Goal: Transaction & Acquisition: Purchase product/service

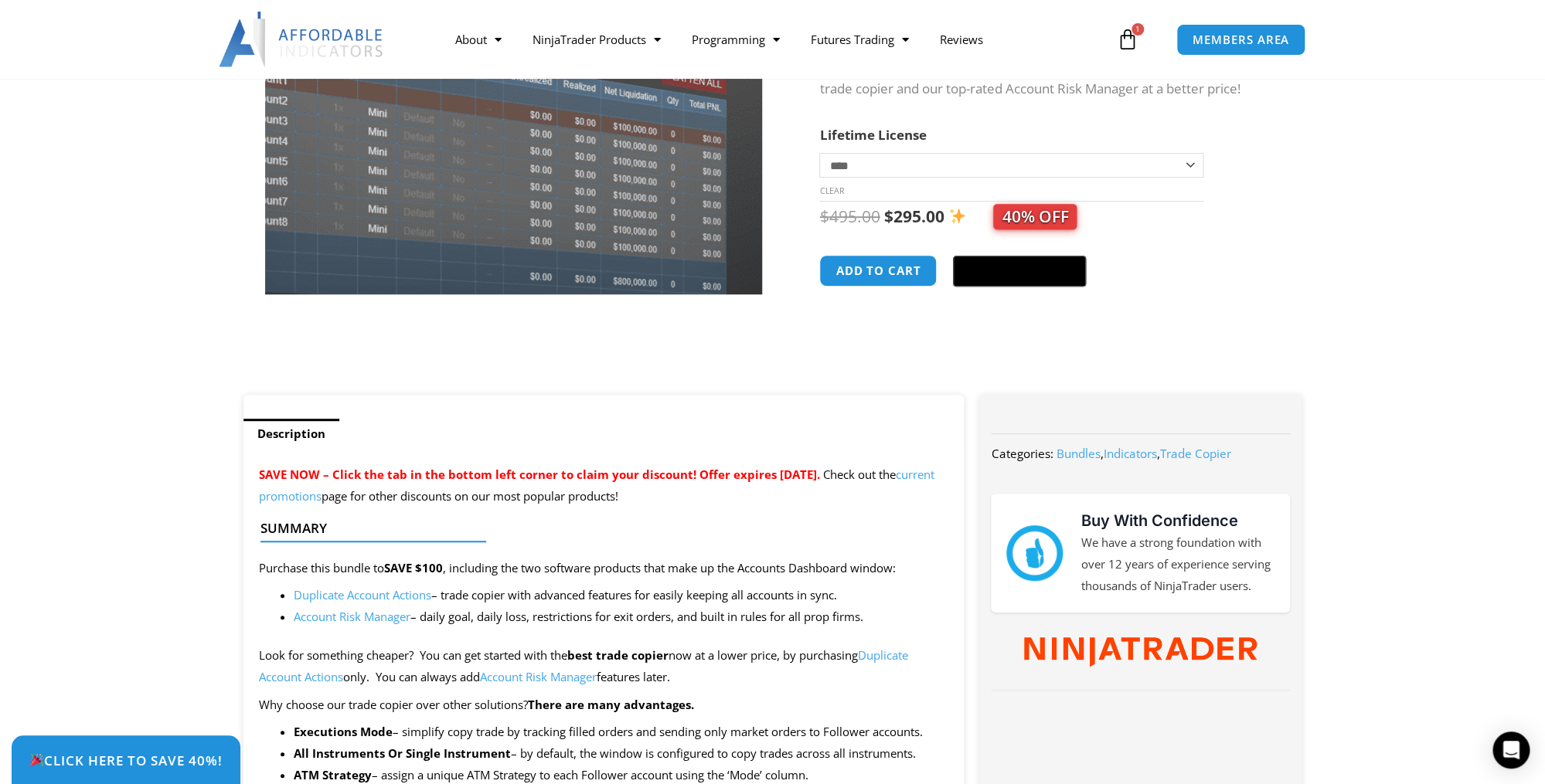
scroll to position [269, 0]
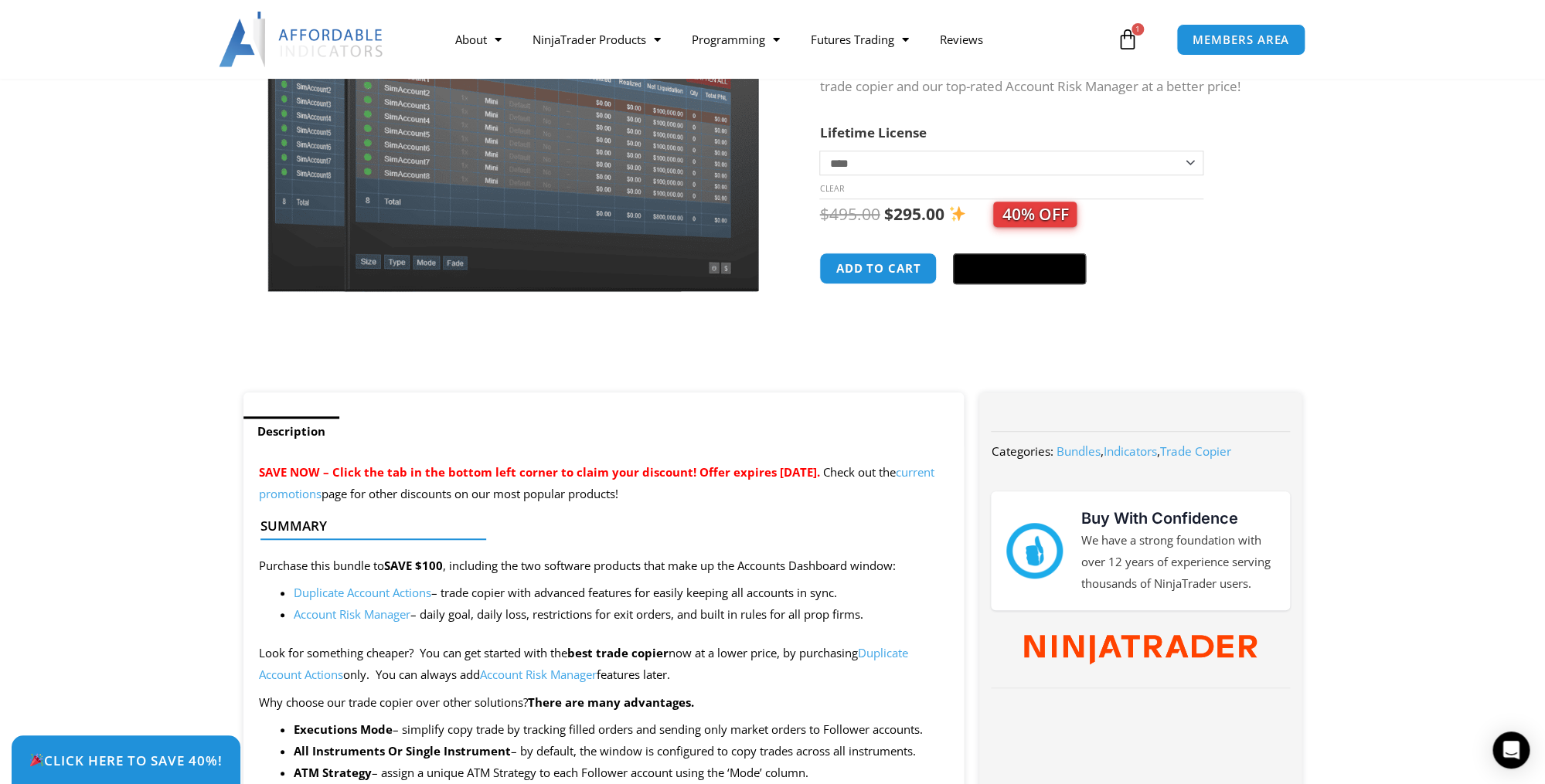
click at [317, 591] on link "Duplicate Account Actions" at bounding box center [363, 593] width 138 height 16
click at [329, 597] on link "Duplicate Account Actions" at bounding box center [363, 593] width 138 height 16
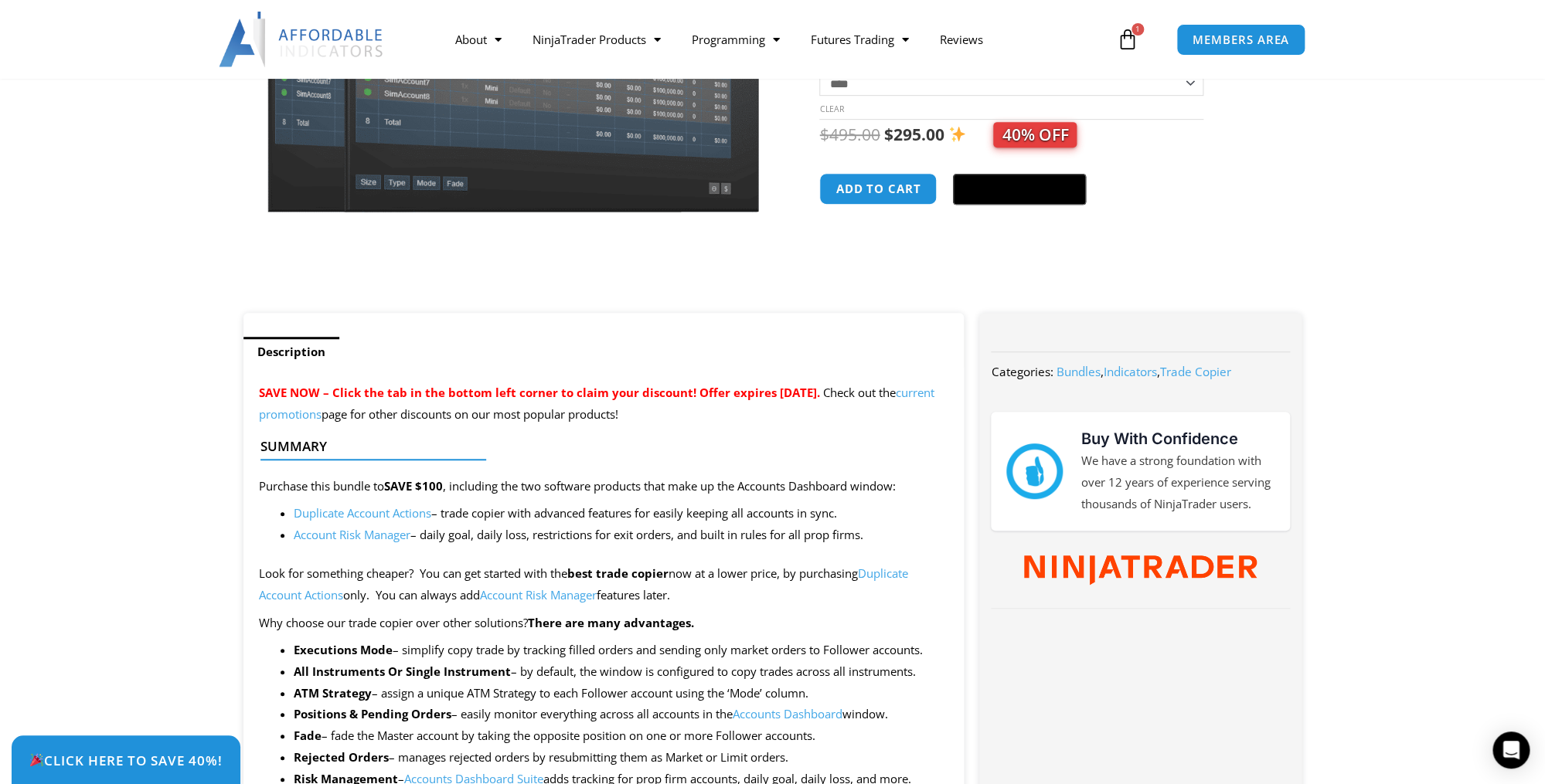
scroll to position [351, 0]
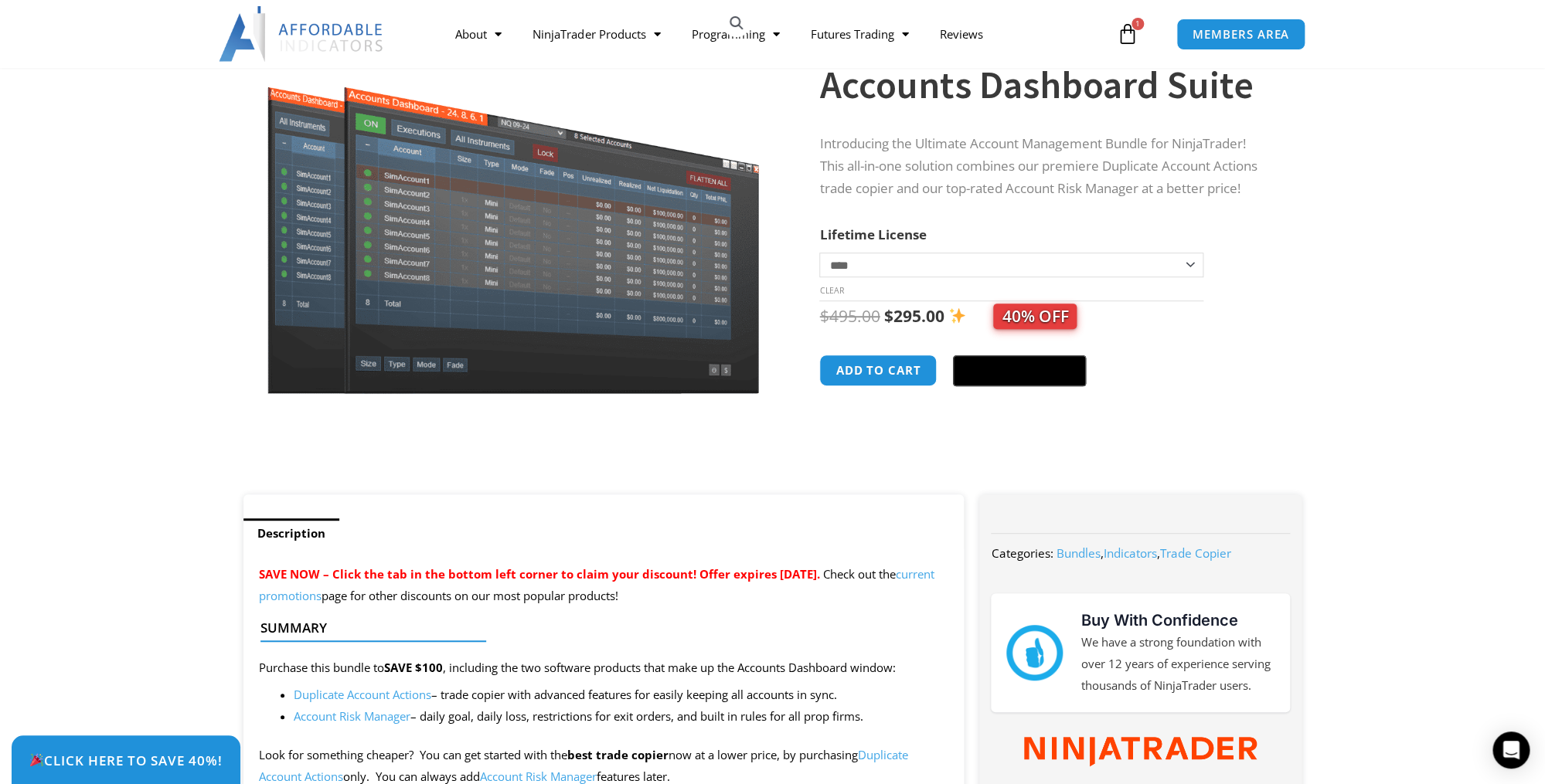
scroll to position [170, 0]
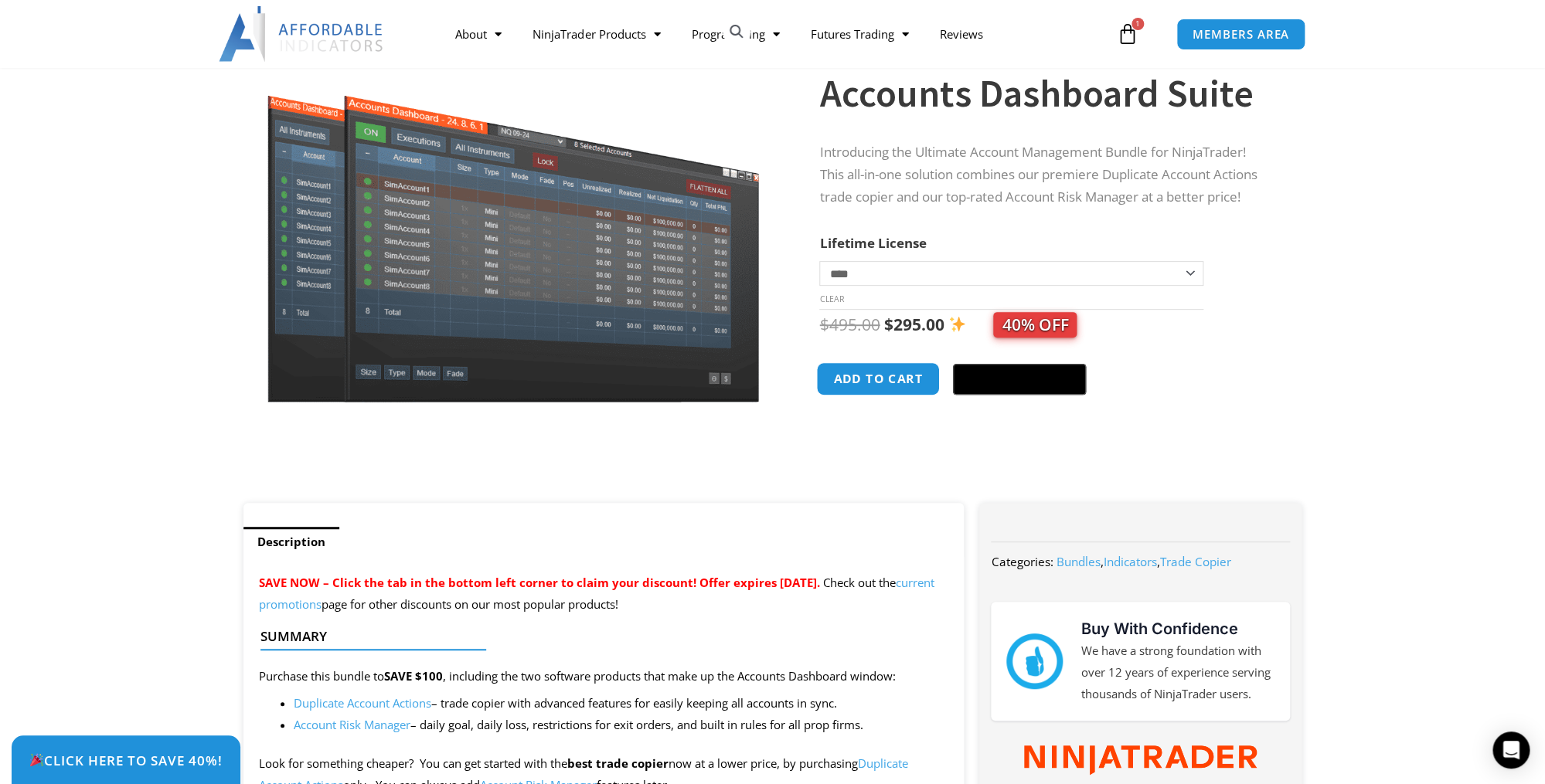
click at [839, 388] on button "Add to cart" at bounding box center [878, 379] width 124 height 33
click at [845, 384] on button "Add to cart" at bounding box center [878, 379] width 124 height 33
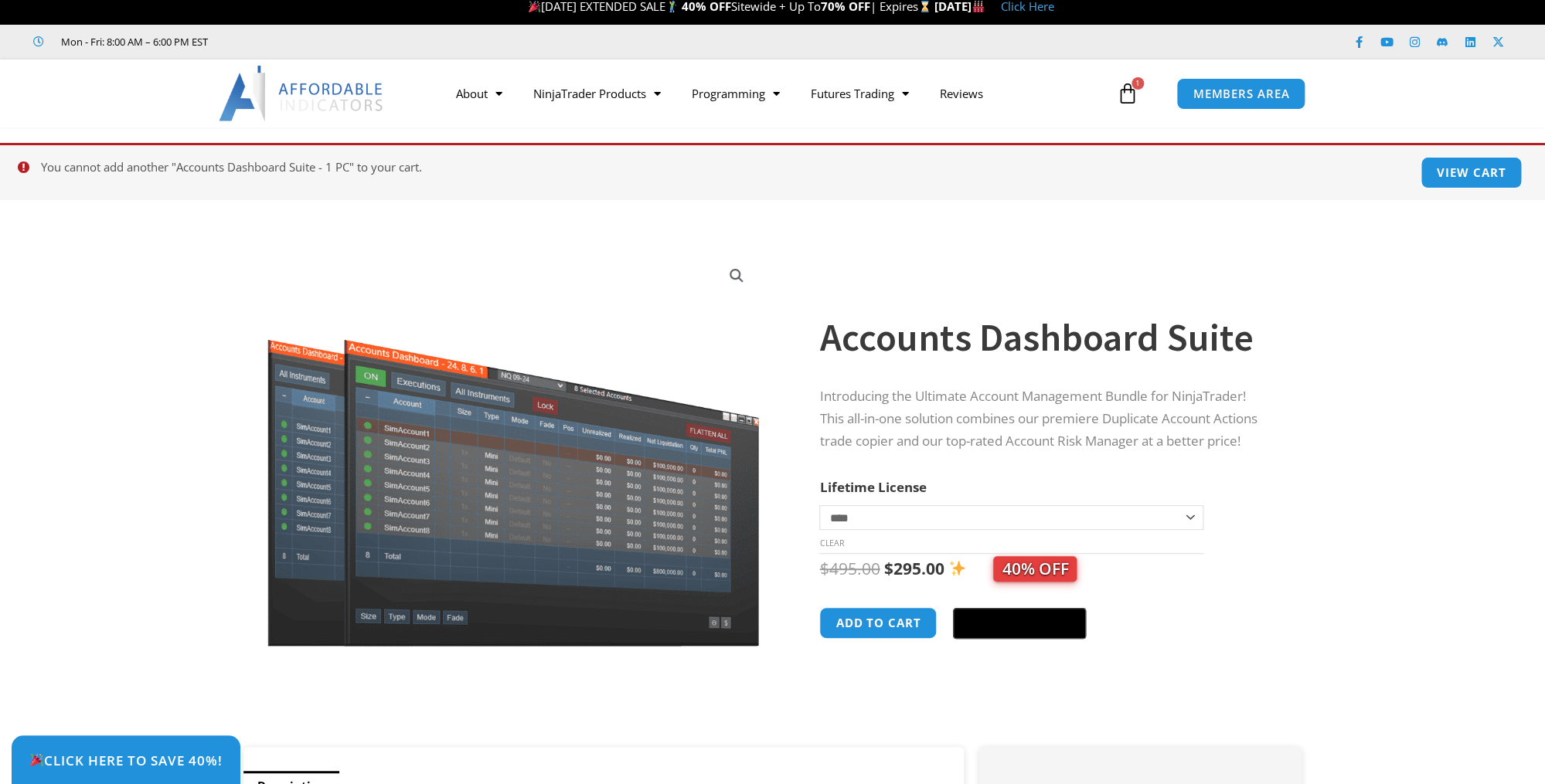
scroll to position [9, 0]
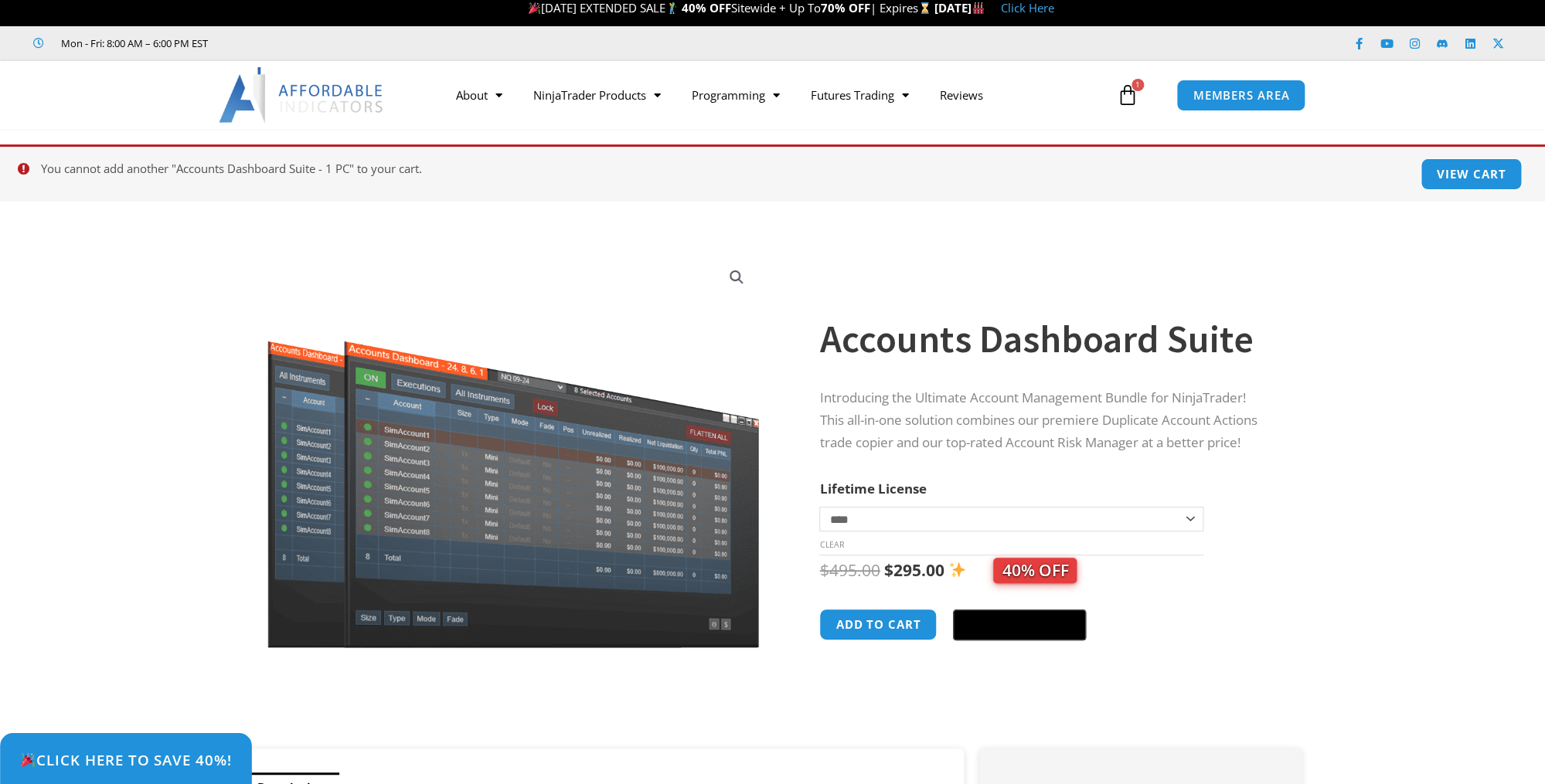
click at [191, 753] on span "Click Here to save 40%!" at bounding box center [125, 760] width 212 height 15
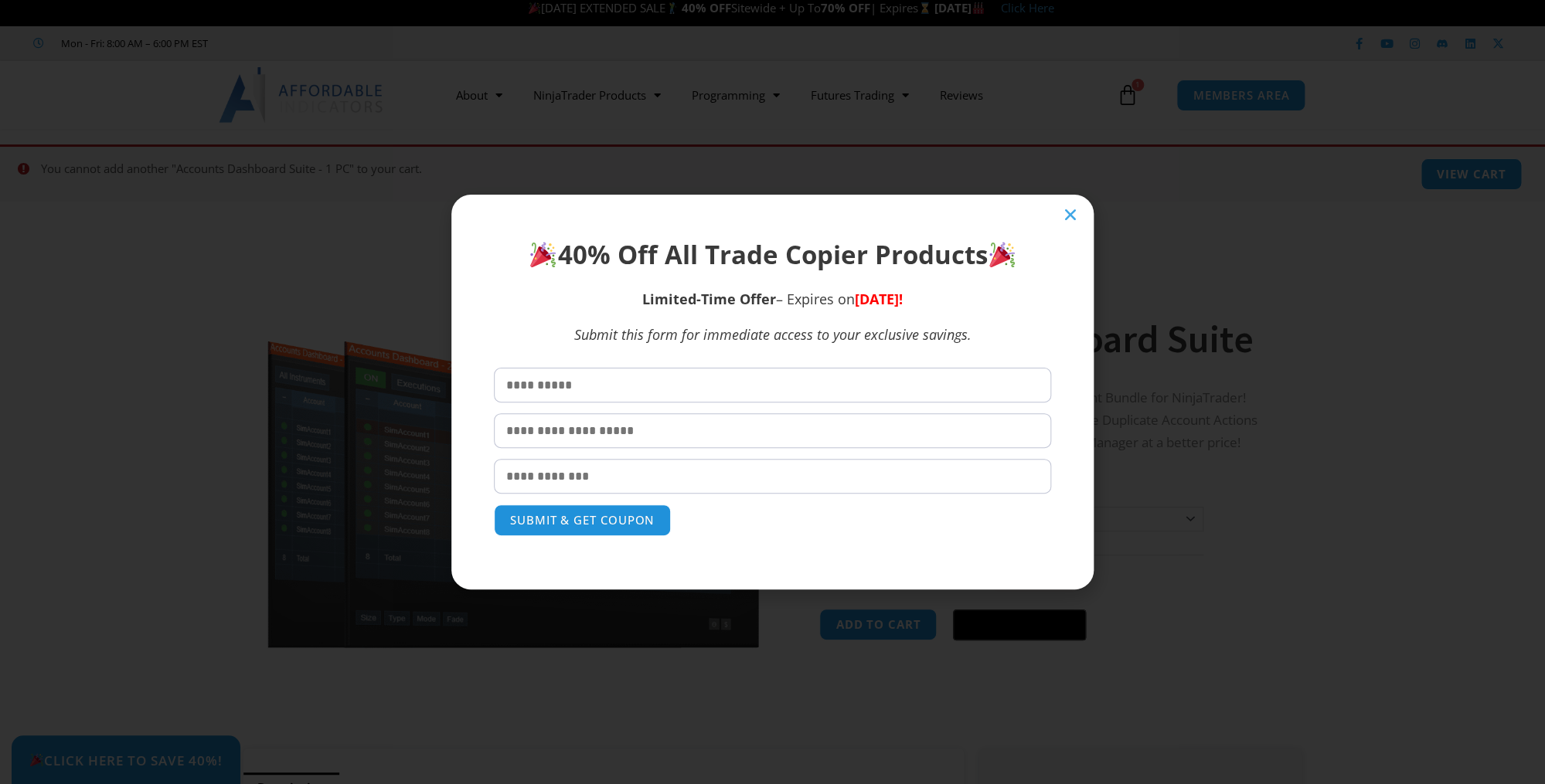
click at [1070, 212] on icon "Close" at bounding box center [1070, 215] width 16 height 16
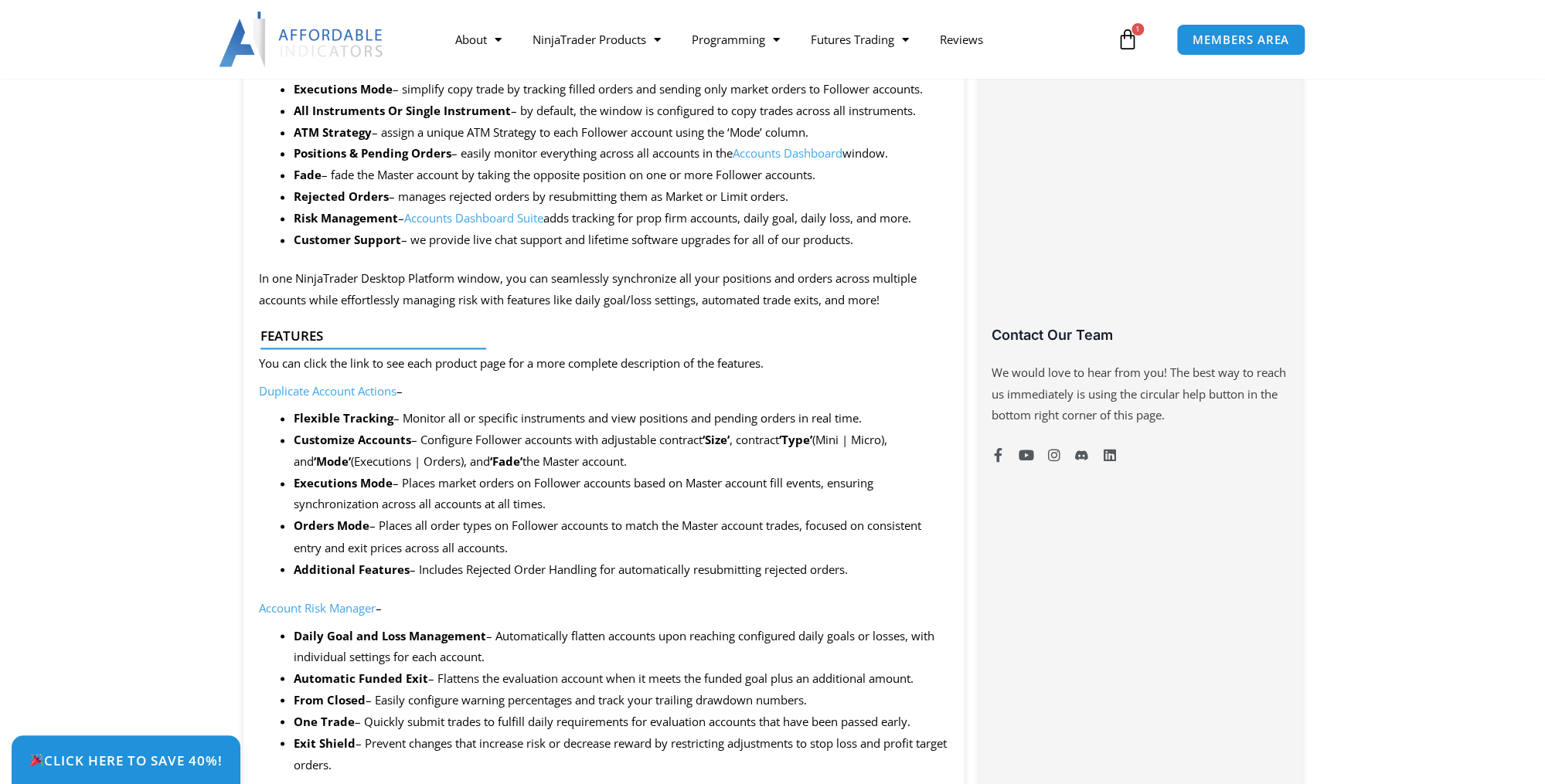
scroll to position [1003, 0]
